Goal: Information Seeking & Learning: Understand process/instructions

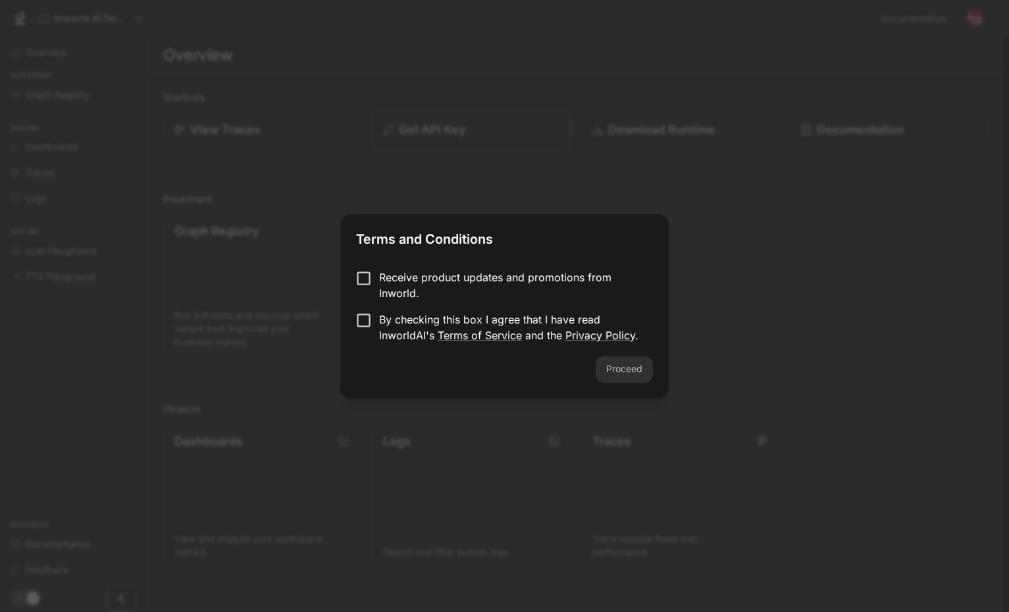
click at [629, 359] on div "Proceed" at bounding box center [504, 377] width 328 height 42
drag, startPoint x: 629, startPoint y: 365, endPoint x: 466, endPoint y: 346, distance: 164.4
click at [627, 367] on div "Proceed" at bounding box center [504, 377] width 328 height 42
click at [627, 379] on button "Proceed" at bounding box center [624, 369] width 57 height 26
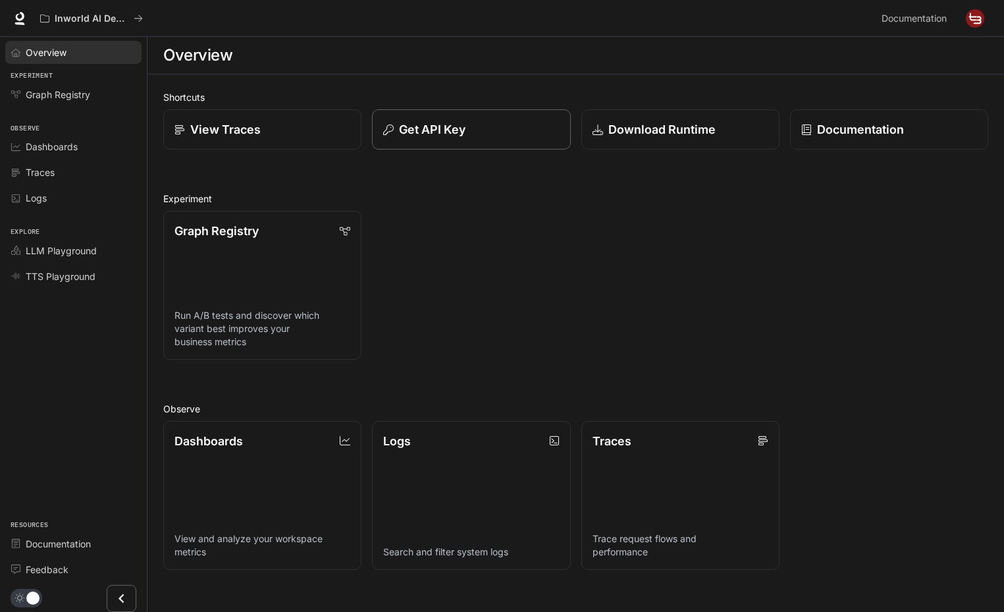
click at [67, 57] on div "Overview" at bounding box center [81, 52] width 110 height 14
click at [103, 251] on div "LLM Playground" at bounding box center [81, 251] width 110 height 14
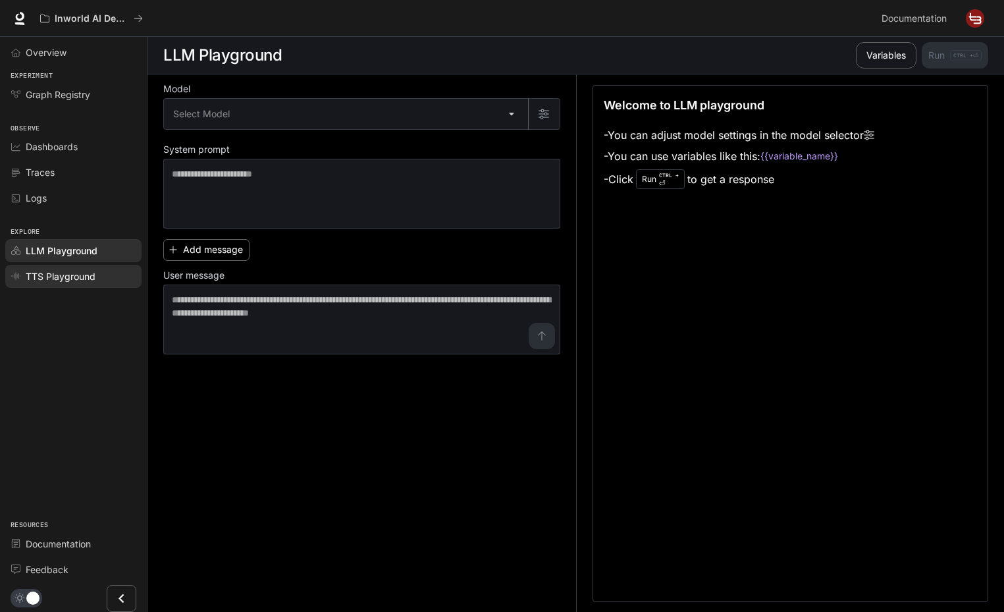
click at [107, 282] on div "TTS Playground" at bounding box center [81, 276] width 110 height 14
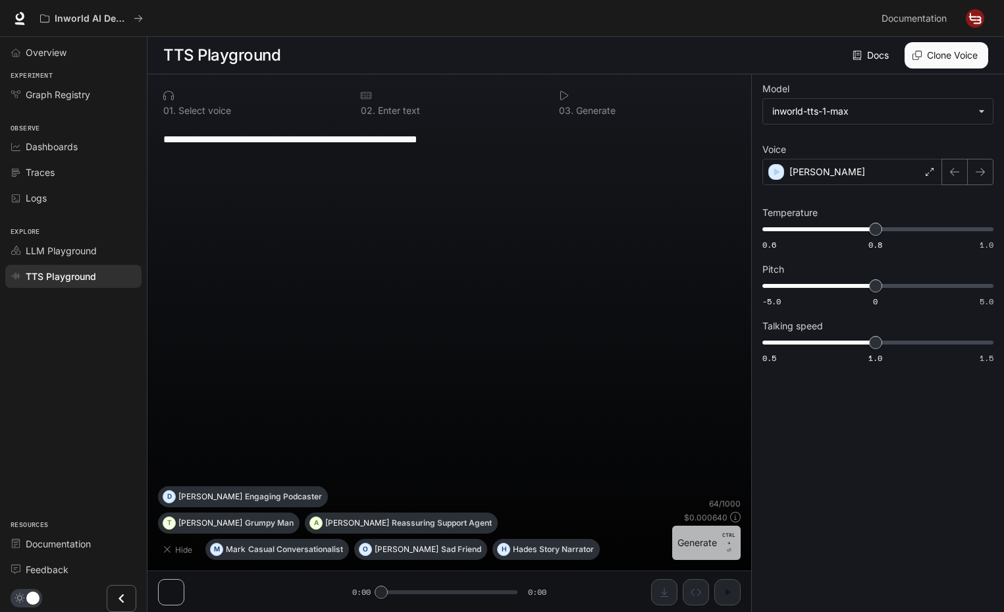
click at [691, 541] on button "Generate CTRL + ⏎" at bounding box center [706, 542] width 68 height 34
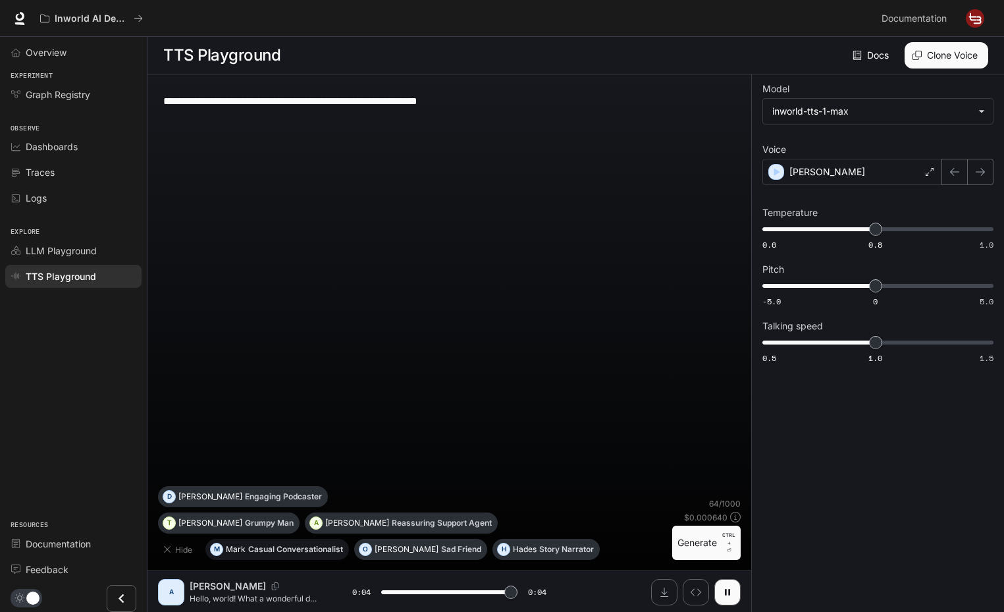
type input "*"
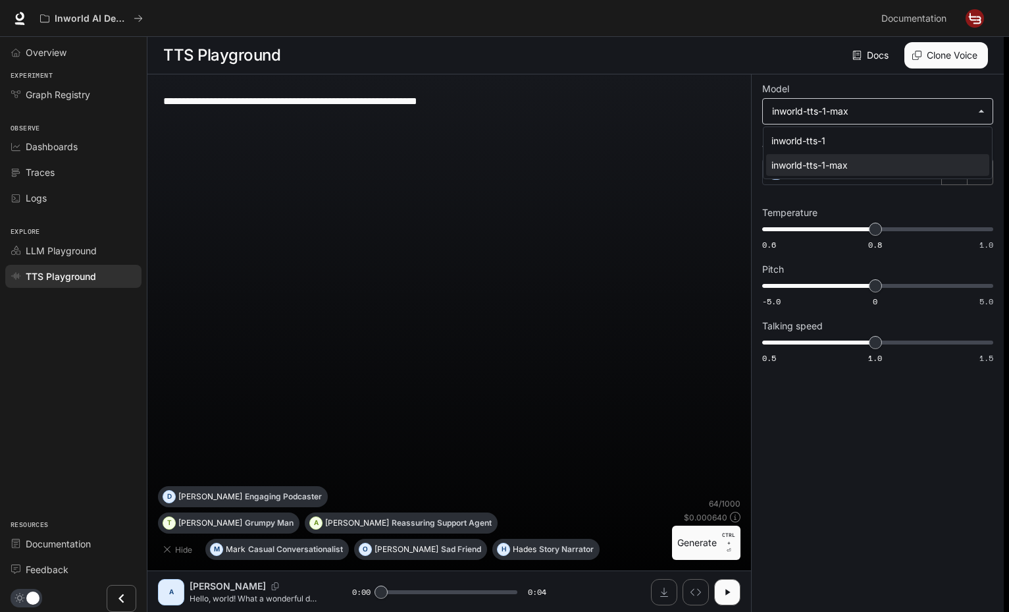
click at [883, 111] on body "**********" at bounding box center [504, 306] width 1009 height 612
click at [883, 111] on div at bounding box center [504, 306] width 1009 height 612
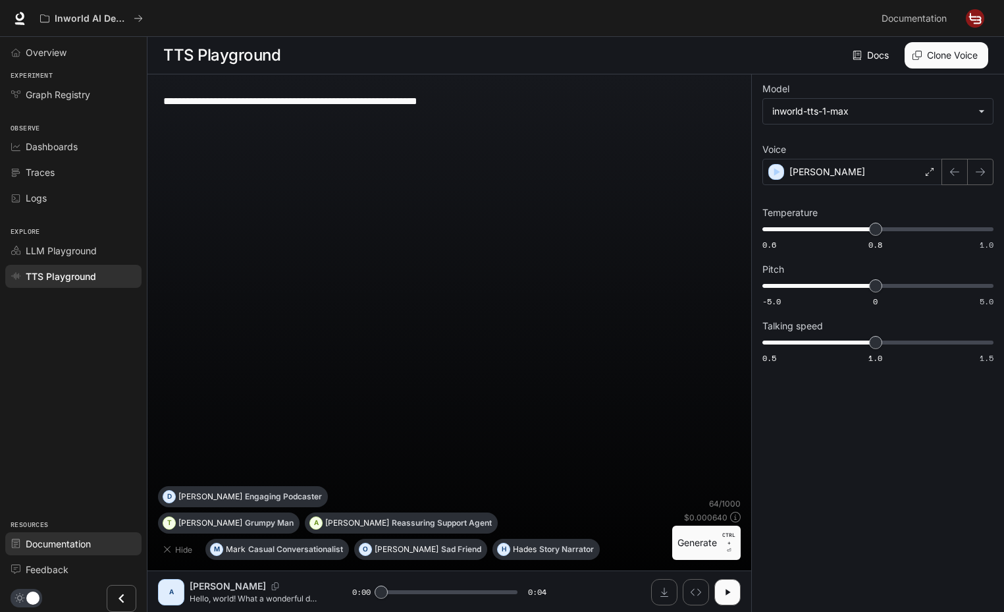
click at [83, 542] on span "Documentation" at bounding box center [58, 544] width 65 height 14
